Goal: Browse casually: Explore the website without a specific task or goal

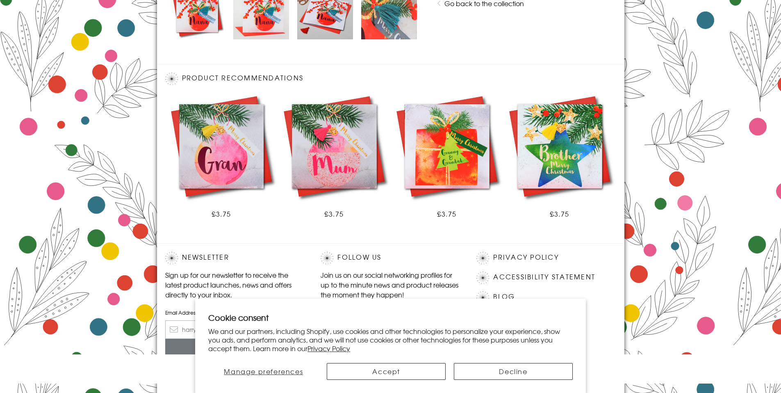
scroll to position [453, 0]
